Goal: Register for event/course

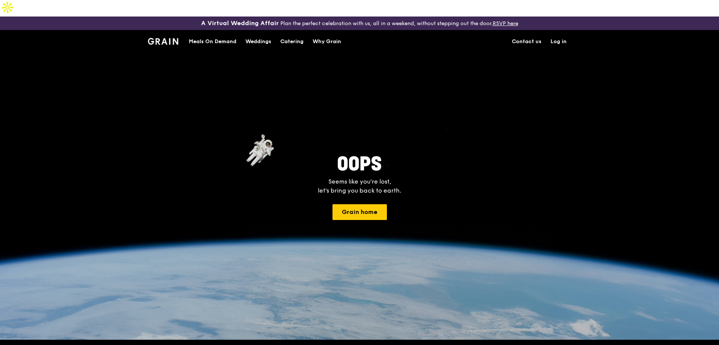
drag, startPoint x: 202, startPoint y: 5, endPoint x: 522, endPoint y: 3, distance: 320.4
click at [522, 17] on div "A Virtual Wedding Affair Plan the perfect celebration with us, all in a weekend…" at bounding box center [359, 24] width 719 height 14
copy div "Virtual Wedding Affair Plan the perfect celebration with us, all in a weekend, …"
click at [511, 20] on link "RSVP here" at bounding box center [506, 23] width 26 height 6
